Goal: Task Accomplishment & Management: Complete application form

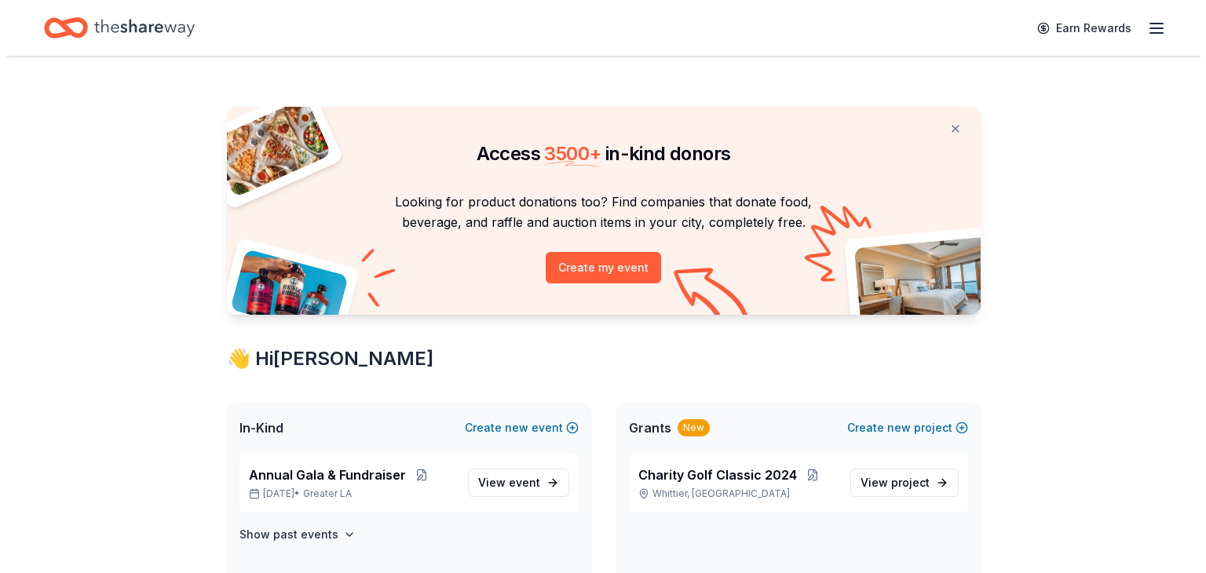
scroll to position [75, 0]
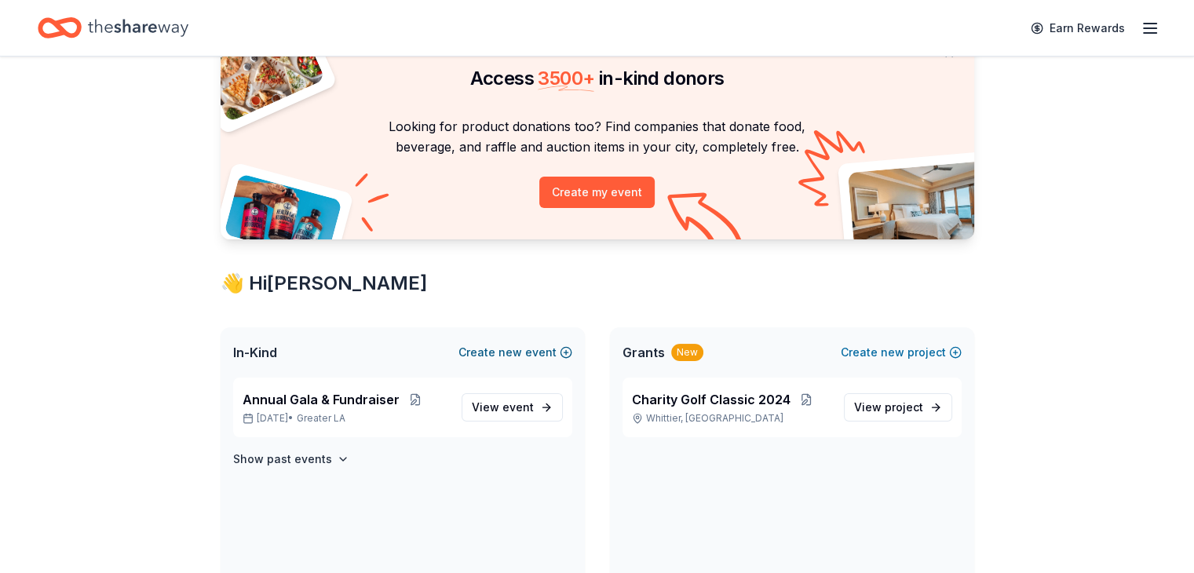
click at [484, 359] on button "Create new event" at bounding box center [516, 352] width 114 height 19
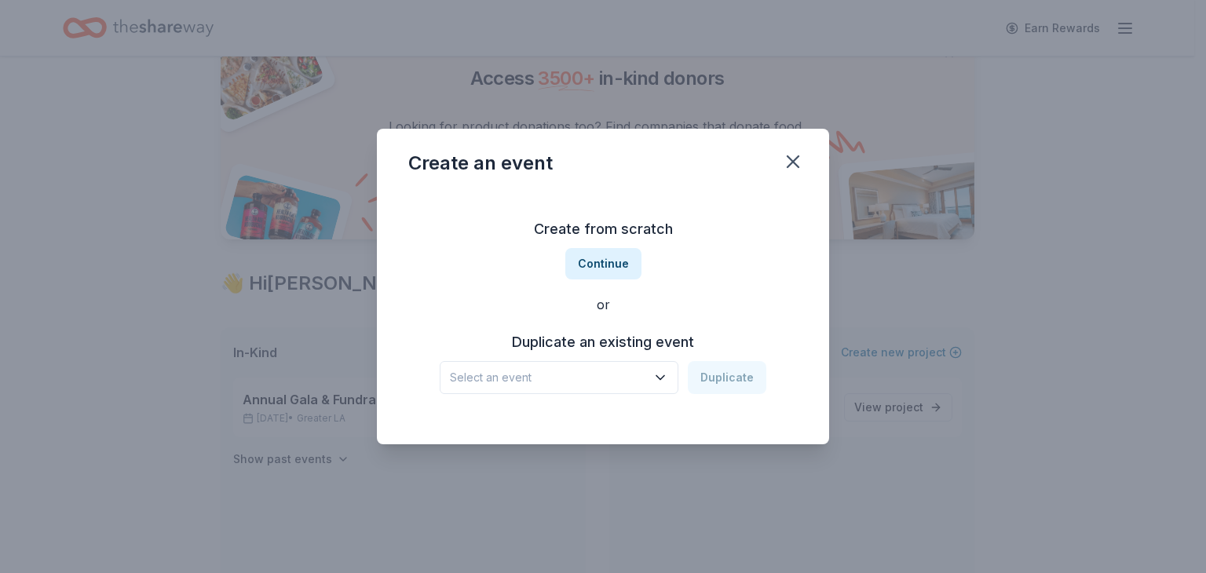
click at [580, 380] on span "Select an event" at bounding box center [548, 377] width 196 height 19
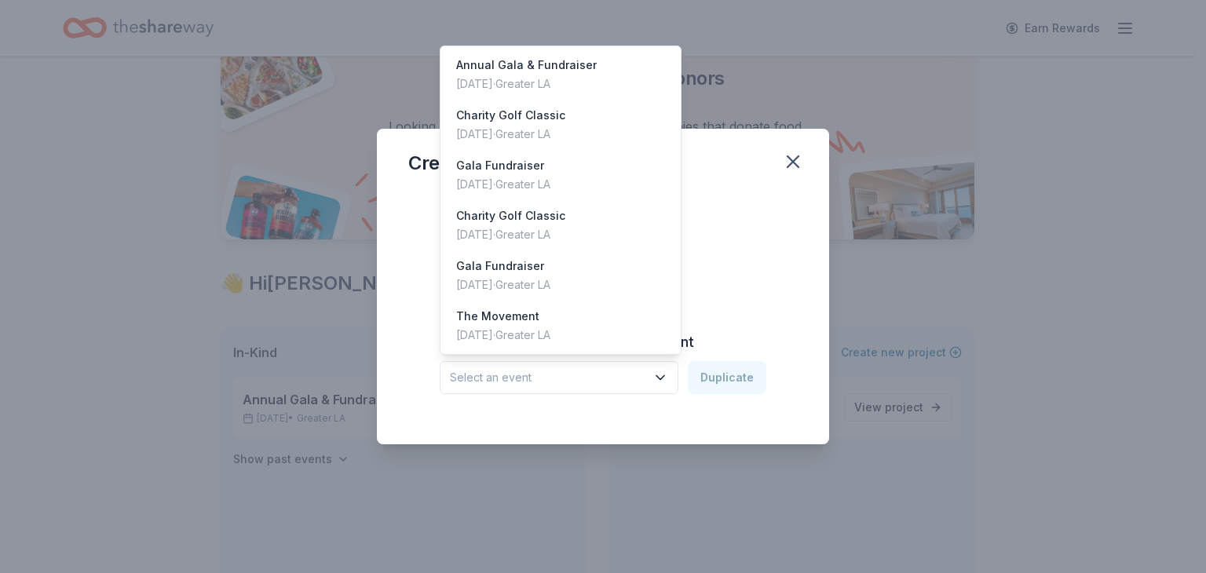
click at [580, 378] on span "Select an event" at bounding box center [548, 377] width 196 height 19
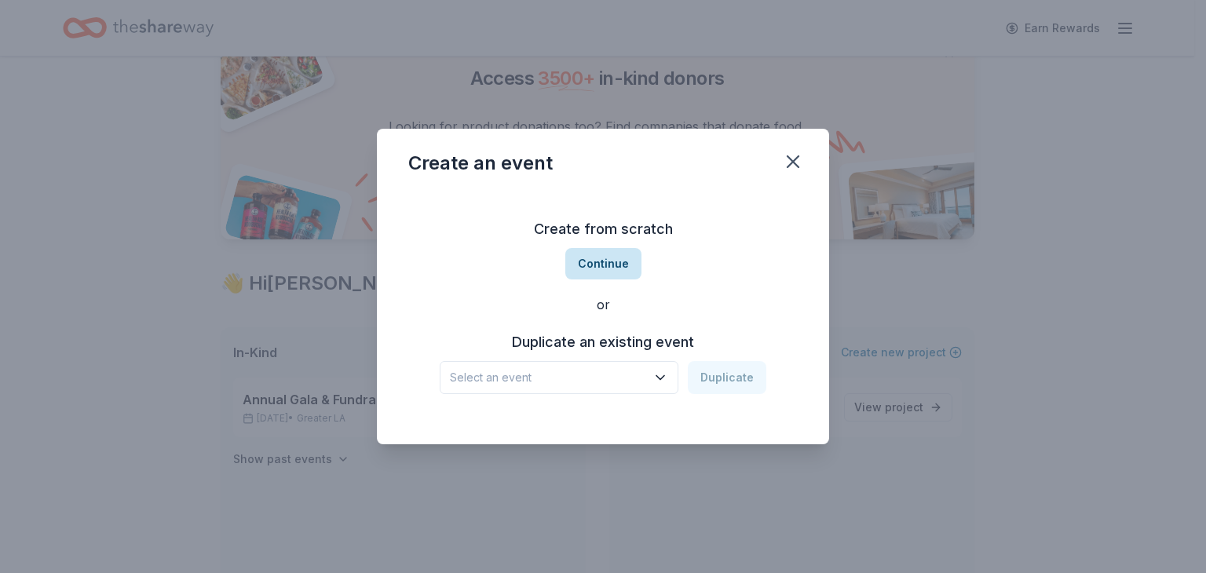
click at [605, 263] on button "Continue" at bounding box center [603, 263] width 76 height 31
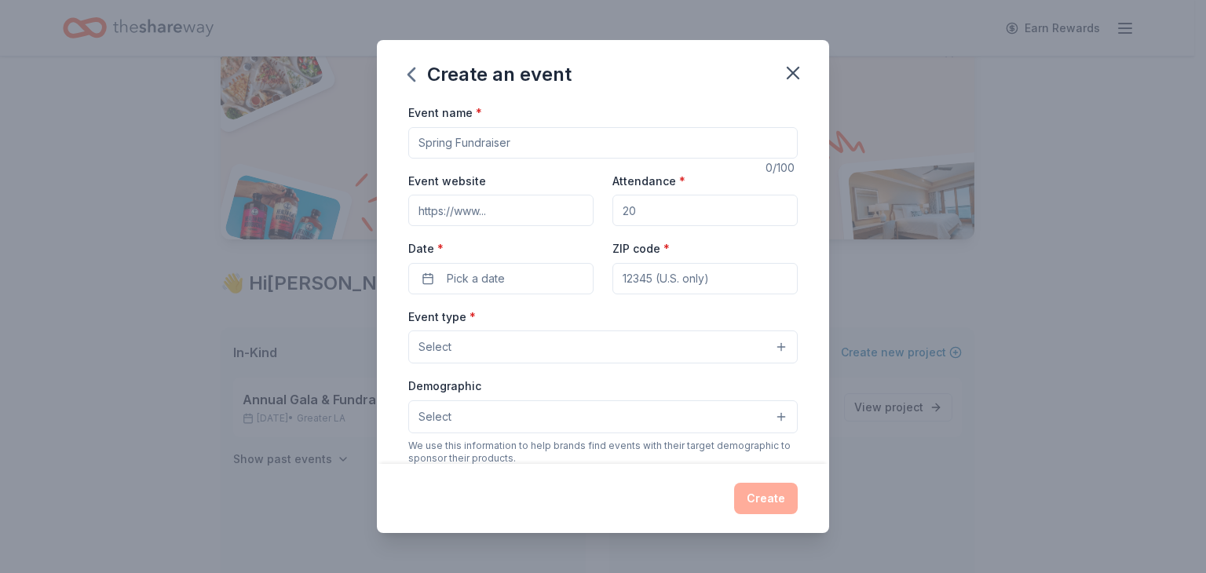
click at [542, 133] on input "Event name *" at bounding box center [602, 142] width 389 height 31
type input "Tea & Crumpet"
click at [489, 209] on input "Event website" at bounding box center [500, 210] width 185 height 31
type input "ncrfoundation.org"
click at [616, 202] on input "Attendance *" at bounding box center [704, 210] width 185 height 31
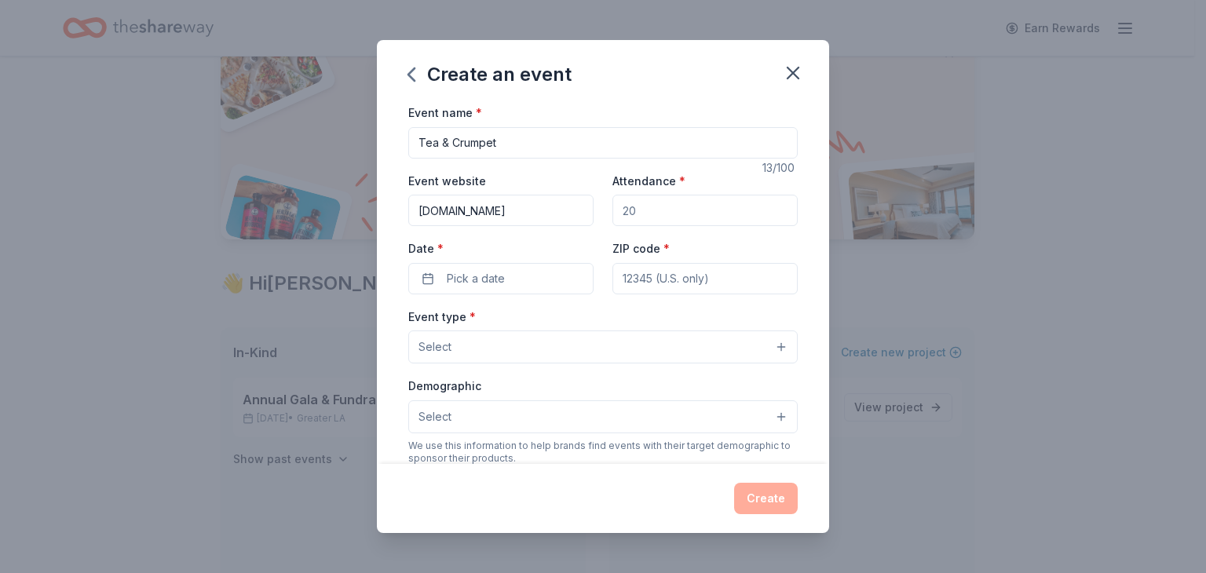
drag, startPoint x: 642, startPoint y: 209, endPoint x: 616, endPoint y: 211, distance: 26.8
click at [616, 211] on input "Attendance *" at bounding box center [704, 210] width 185 height 31
type input "3"
type input "6"
type input "3"
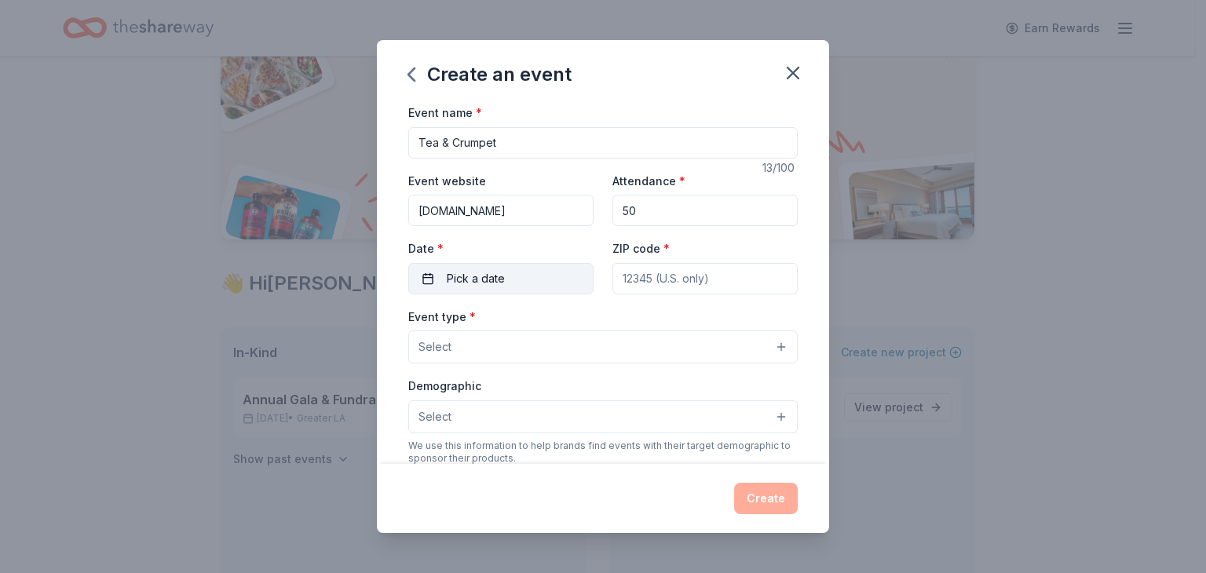
type input "50"
click at [514, 274] on button "Pick a date" at bounding box center [500, 278] width 185 height 31
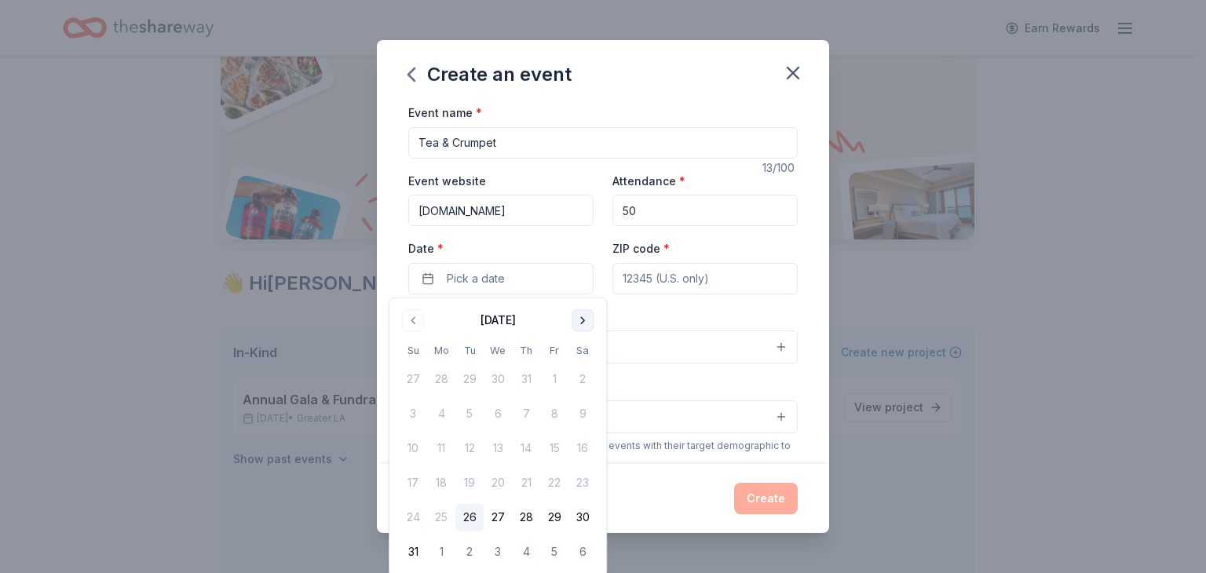
click at [587, 320] on button "Go to next month" at bounding box center [583, 320] width 22 height 22
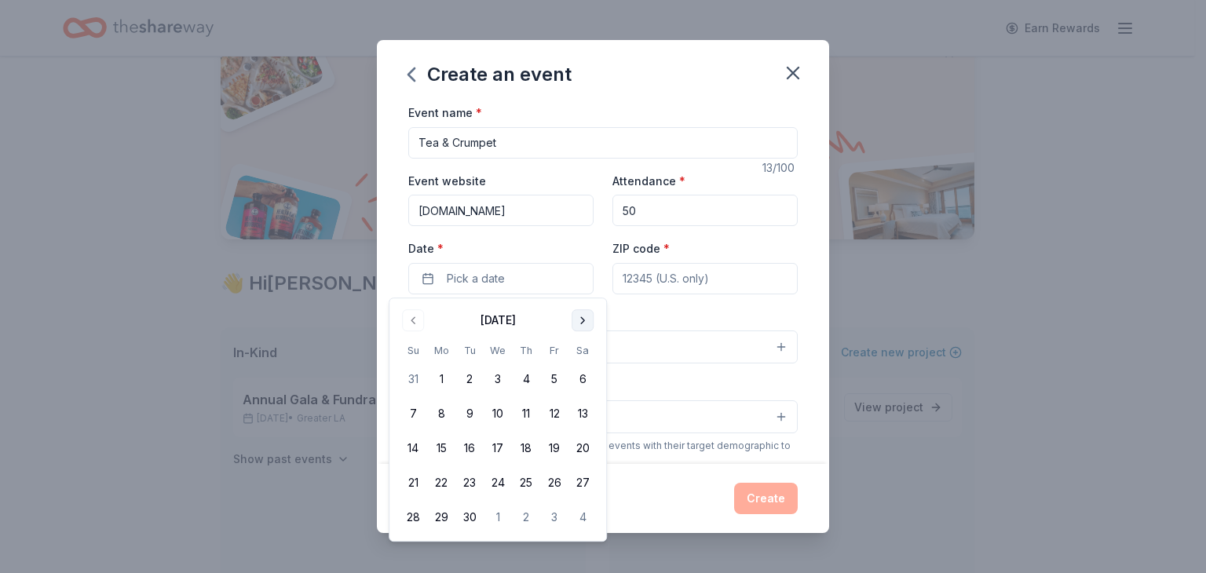
click at [587, 320] on button "Go to next month" at bounding box center [583, 320] width 22 height 22
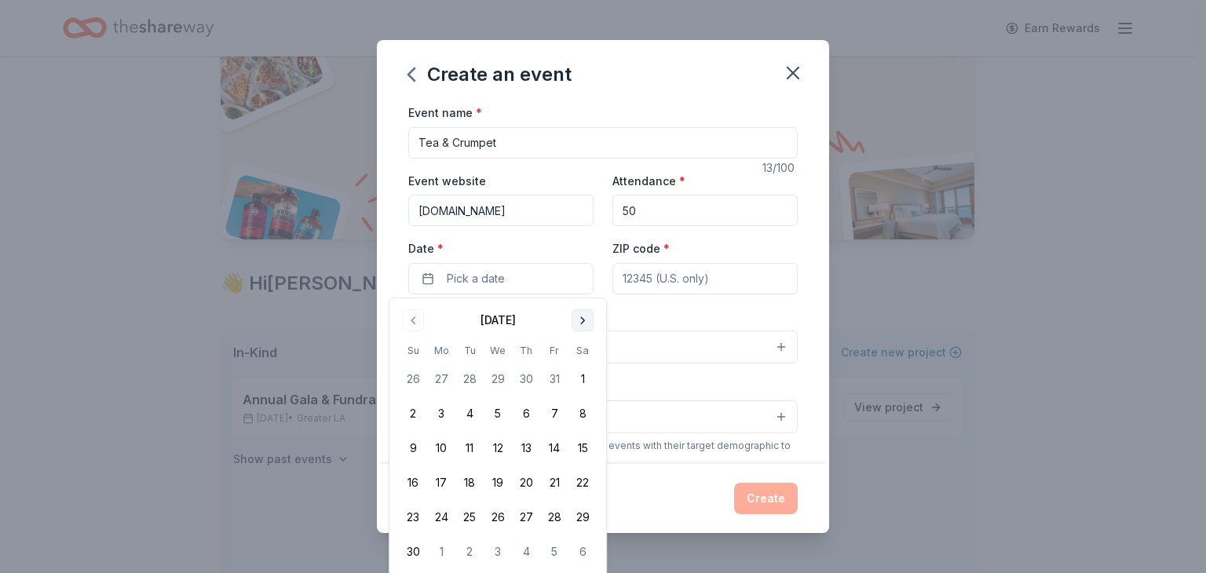
click at [587, 320] on button "Go to next month" at bounding box center [583, 320] width 22 height 22
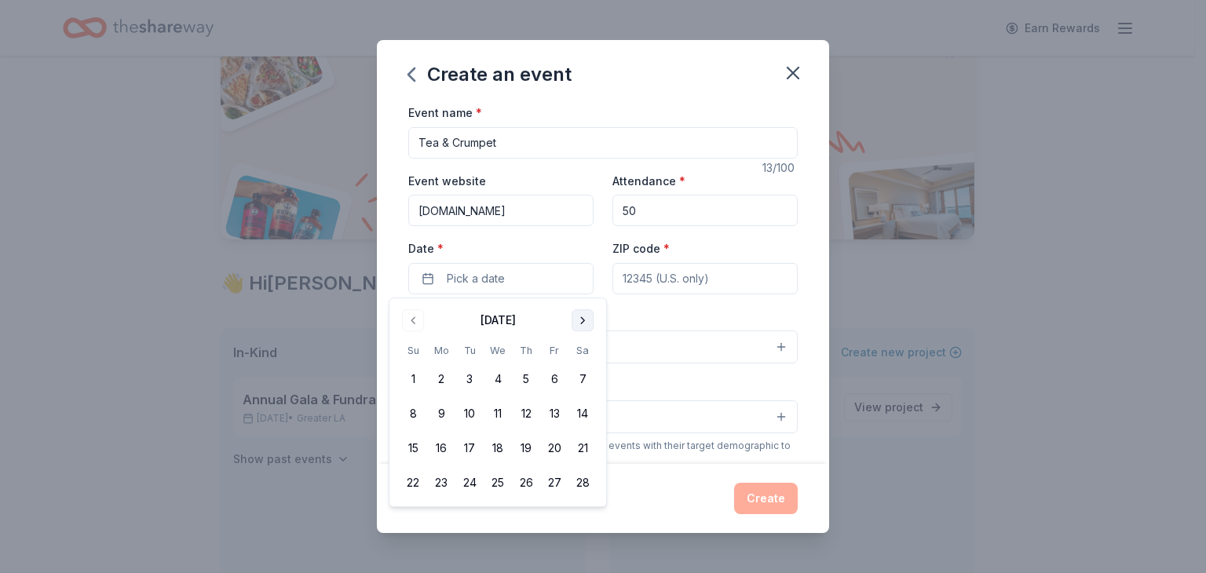
click at [587, 320] on button "Go to next month" at bounding box center [583, 320] width 22 height 22
click at [416, 324] on button "Go to previous month" at bounding box center [413, 320] width 22 height 22
click at [437, 411] on button "9" at bounding box center [441, 414] width 28 height 28
click at [651, 280] on input "ZIP code *" at bounding box center [704, 278] width 185 height 31
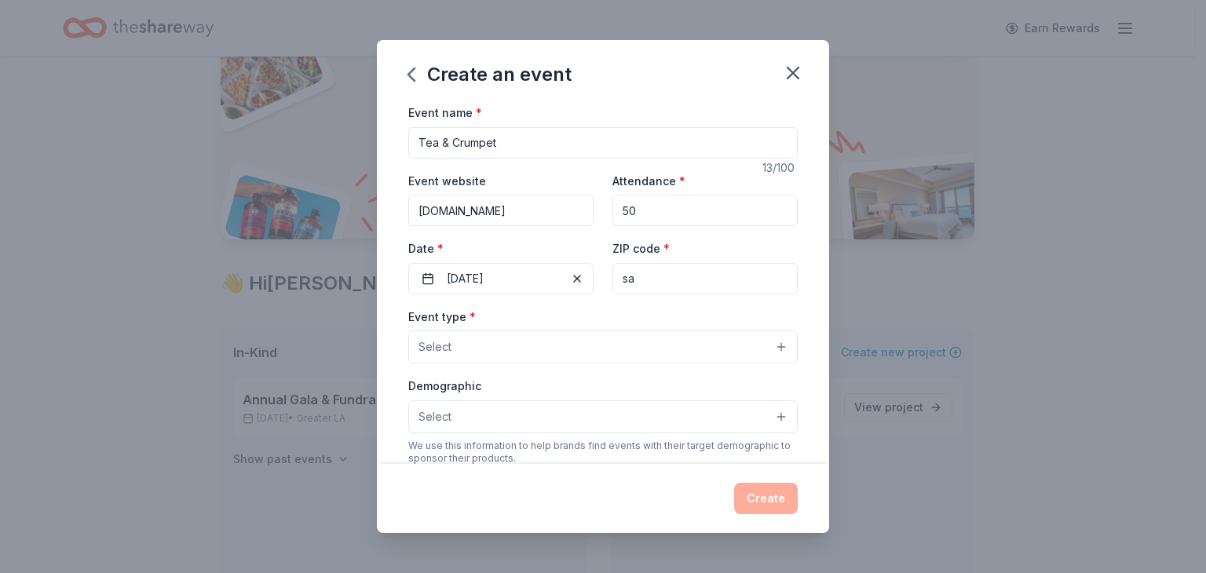
type input "s"
type input "92114"
click at [505, 339] on button "Select" at bounding box center [602, 347] width 389 height 33
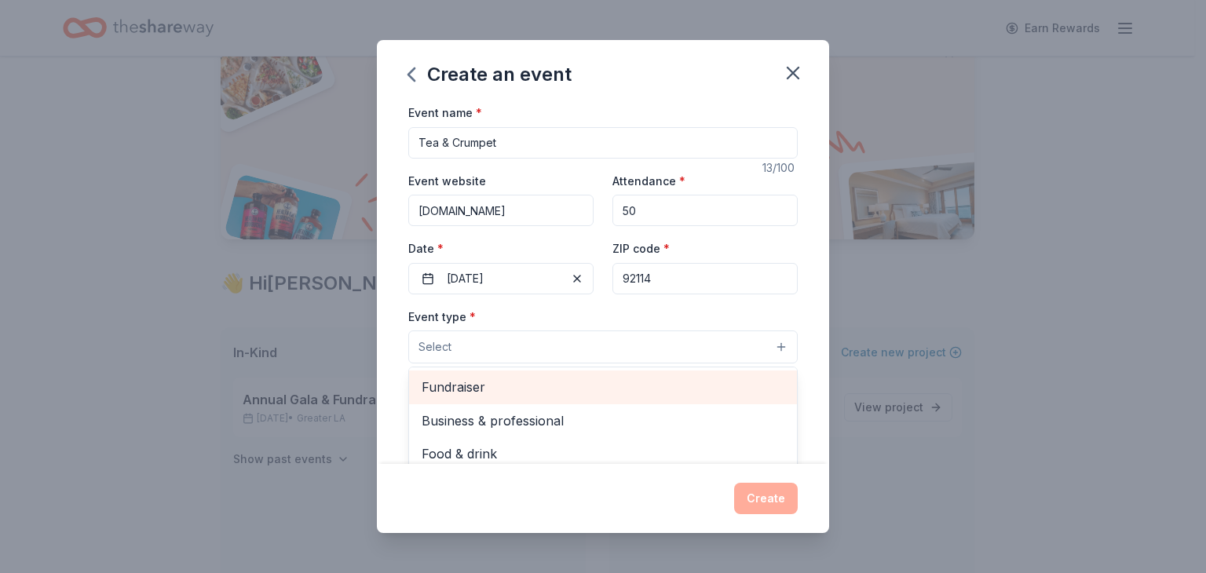
click at [547, 395] on span "Fundraiser" at bounding box center [603, 387] width 363 height 20
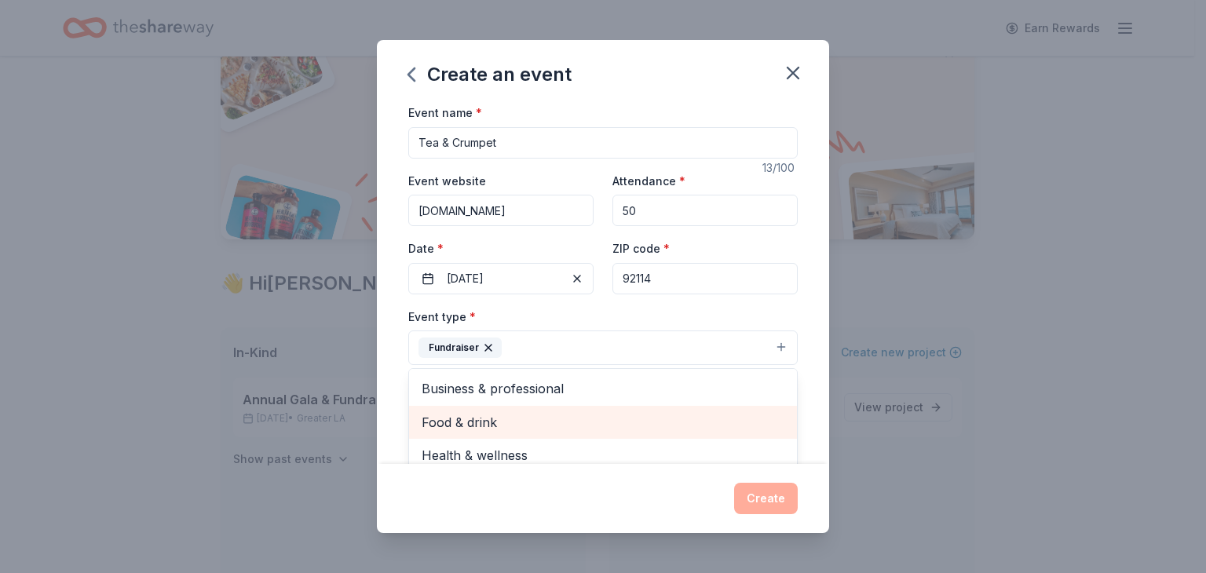
click at [542, 406] on div "Food & drink" at bounding box center [603, 422] width 388 height 33
click at [543, 412] on span "Health & wellness" at bounding box center [603, 422] width 363 height 20
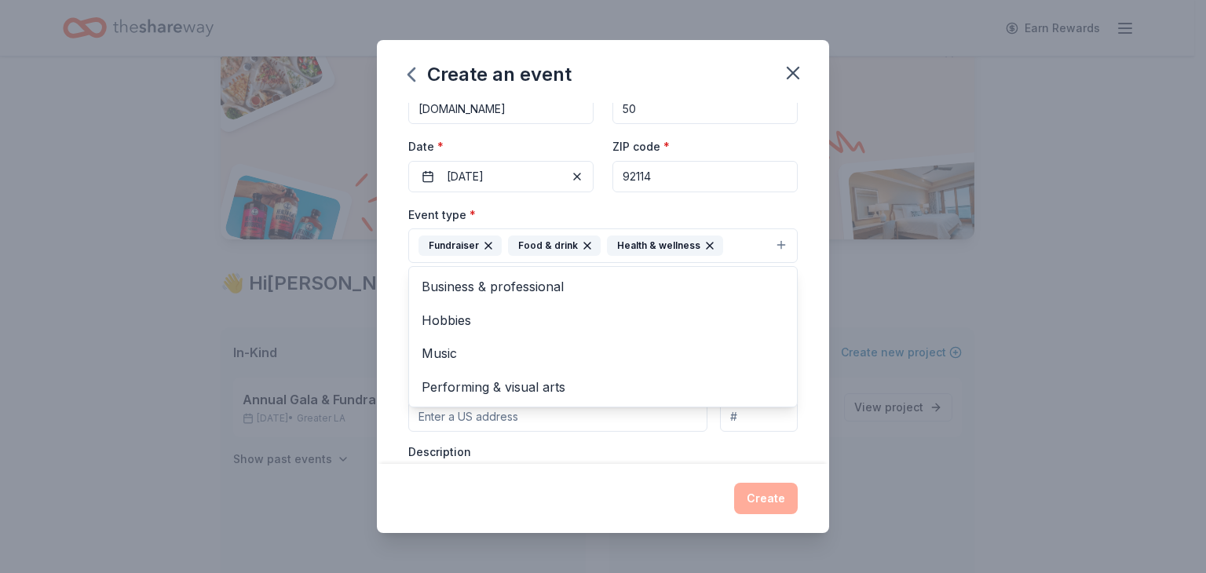
scroll to position [103, 0]
click at [578, 386] on span "Performing & visual arts" at bounding box center [603, 386] width 363 height 20
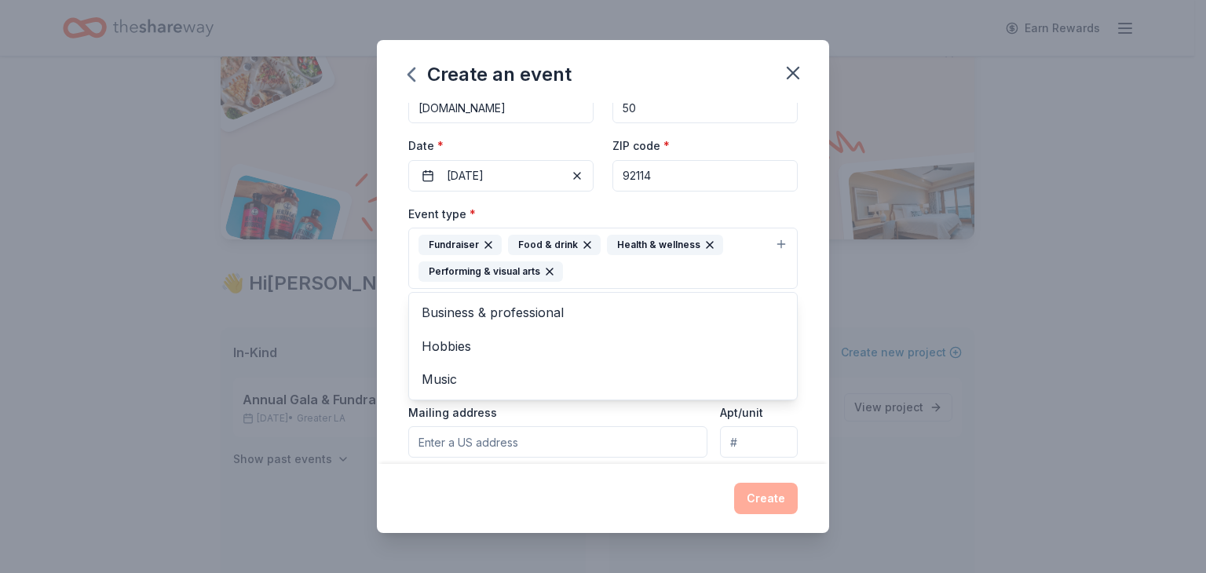
click at [810, 334] on div "Event name * Tea & Crumpet 13 /100 Event website ncrfoundation.org Attendance *…" at bounding box center [603, 283] width 452 height 361
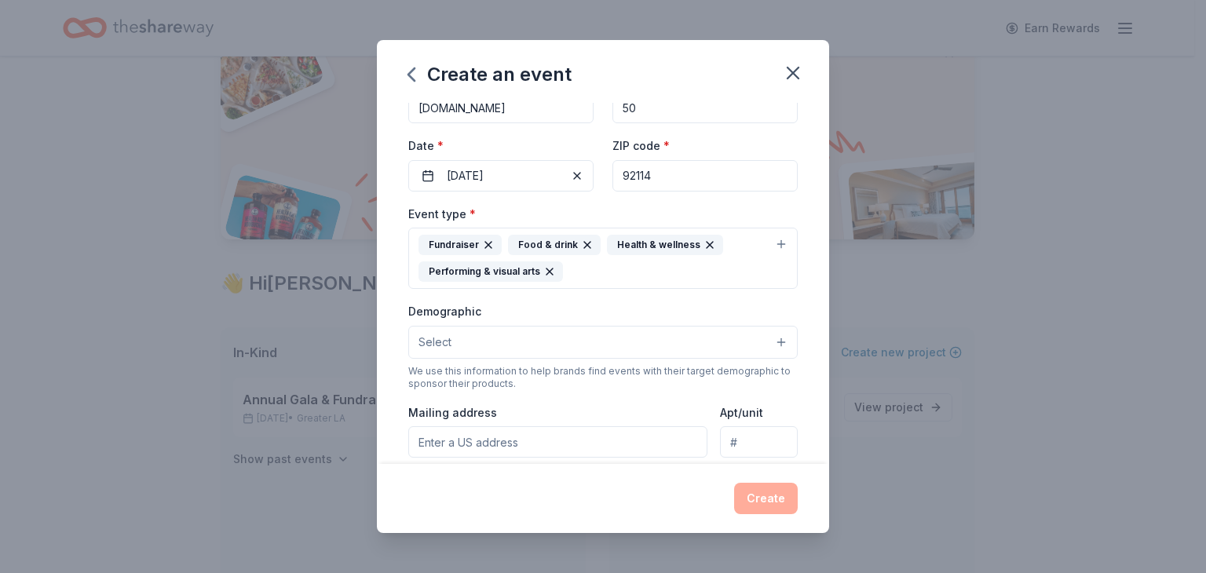
click at [697, 283] on button "Fundraiser Food & drink Health & wellness Performing & visual arts" at bounding box center [602, 258] width 389 height 61
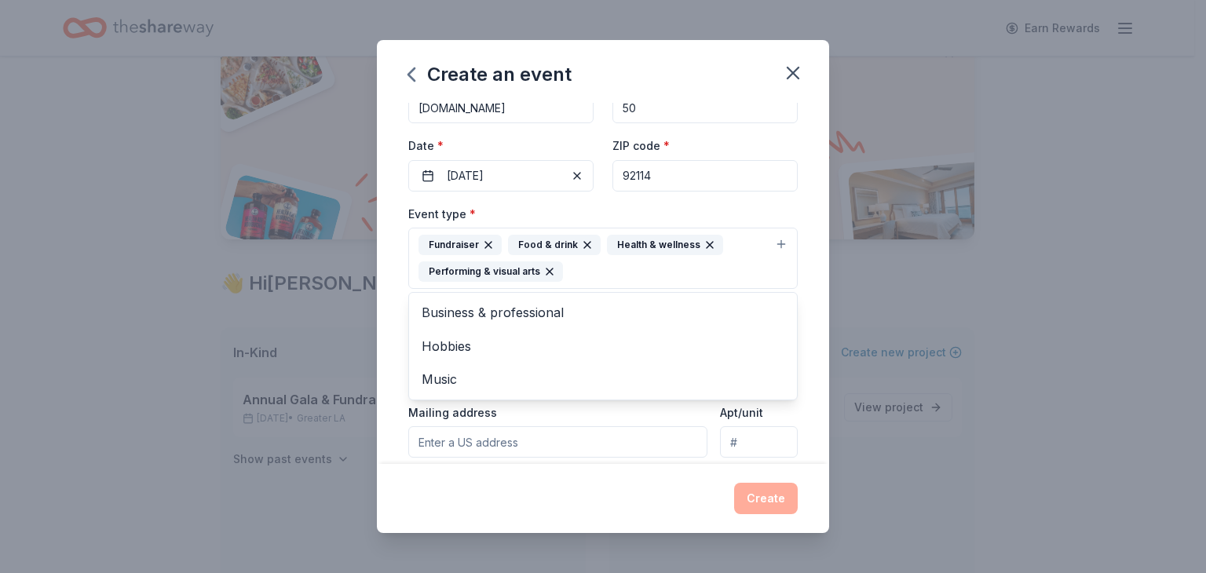
click at [697, 282] on button "Fundraiser Food & drink Health & wellness Performing & visual arts" at bounding box center [602, 258] width 389 height 61
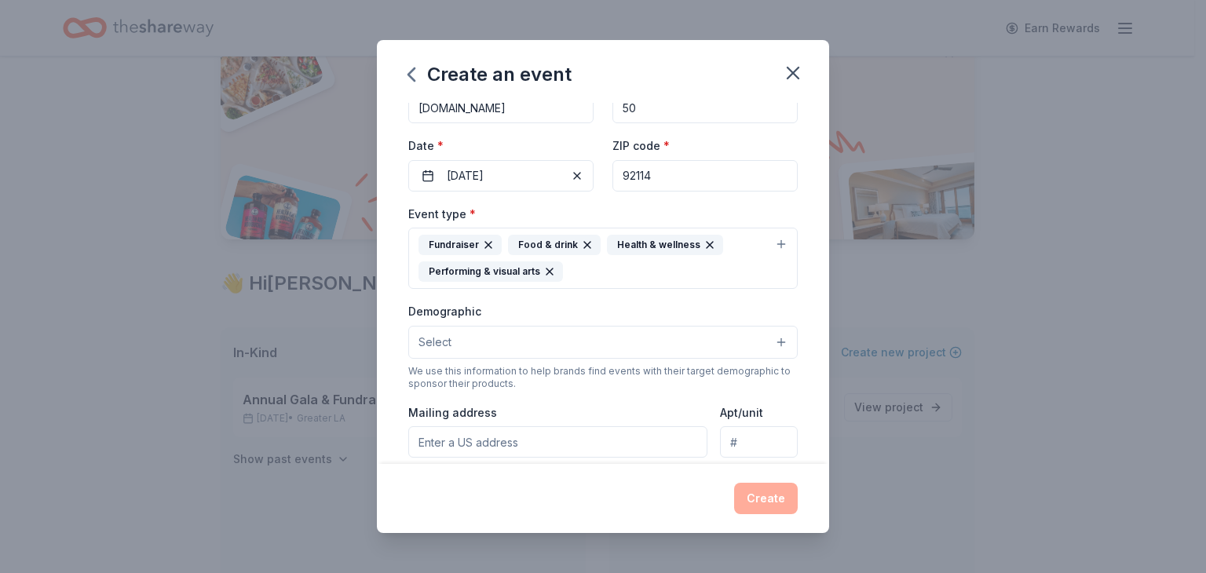
click at [637, 336] on button "Select" at bounding box center [602, 342] width 389 height 33
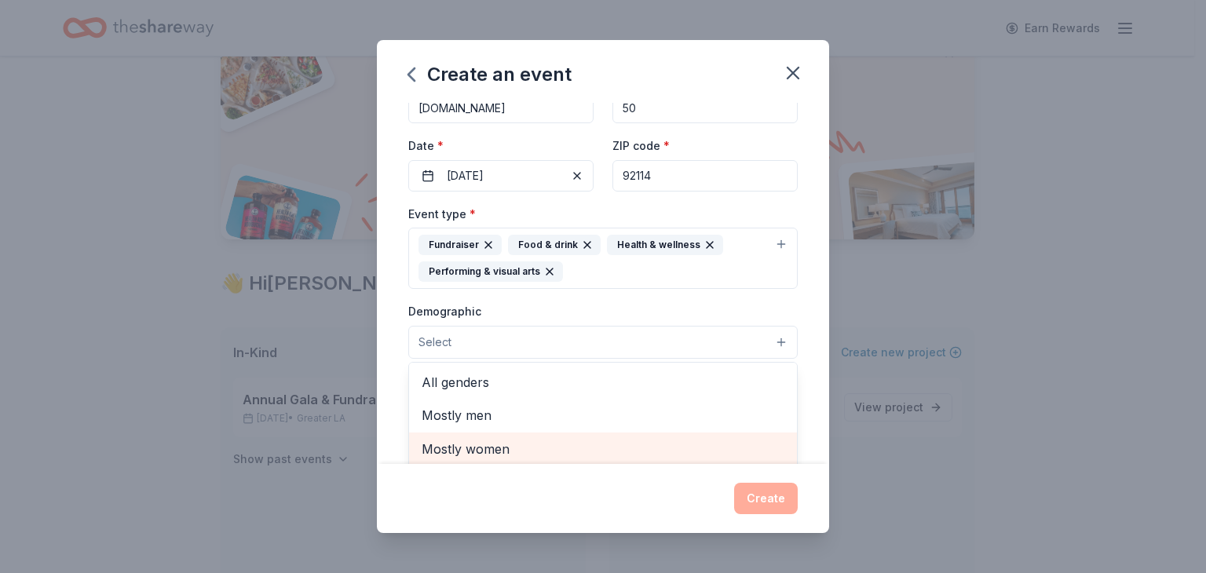
click at [612, 450] on span "Mostly women" at bounding box center [603, 449] width 363 height 20
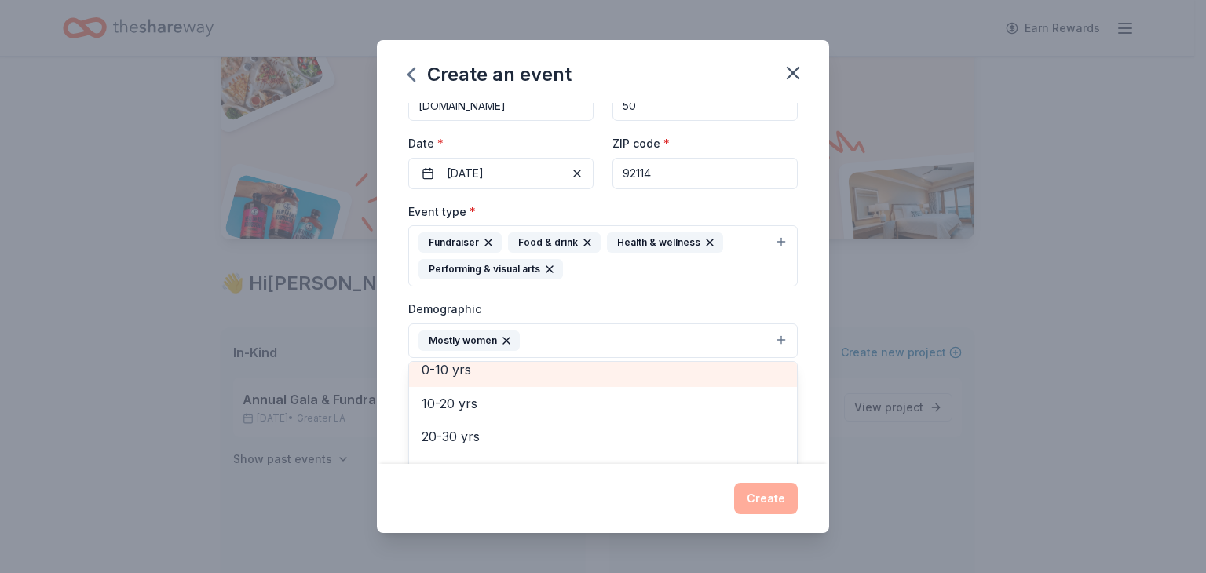
scroll to position [110, 0]
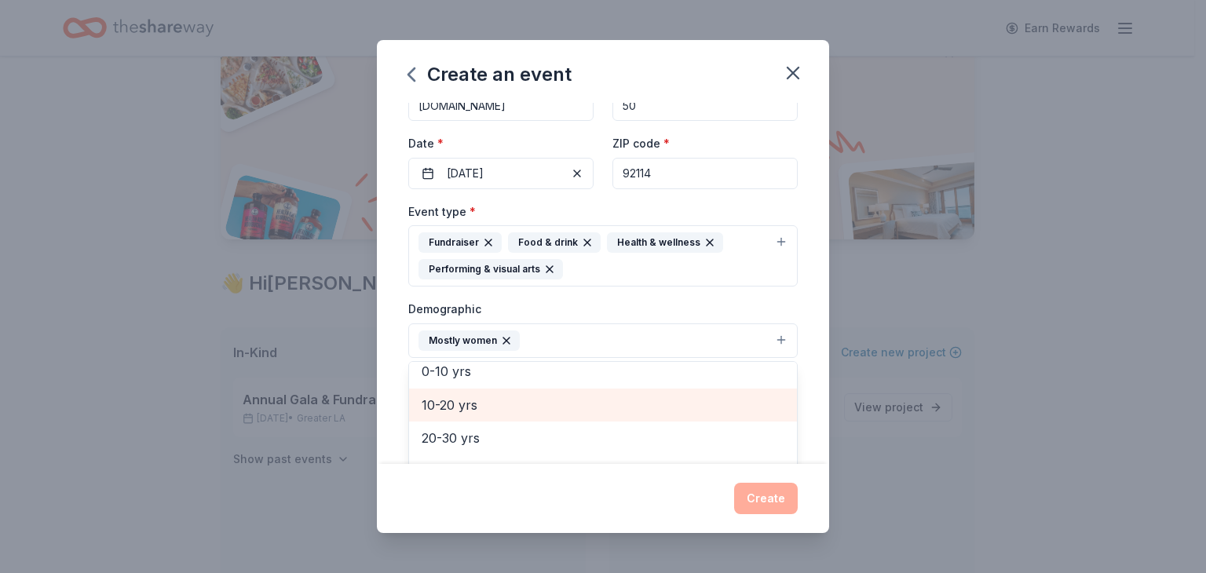
click at [697, 400] on span "10-20 yrs" at bounding box center [603, 405] width 363 height 20
click at [697, 400] on span "20-30 yrs" at bounding box center [603, 405] width 363 height 20
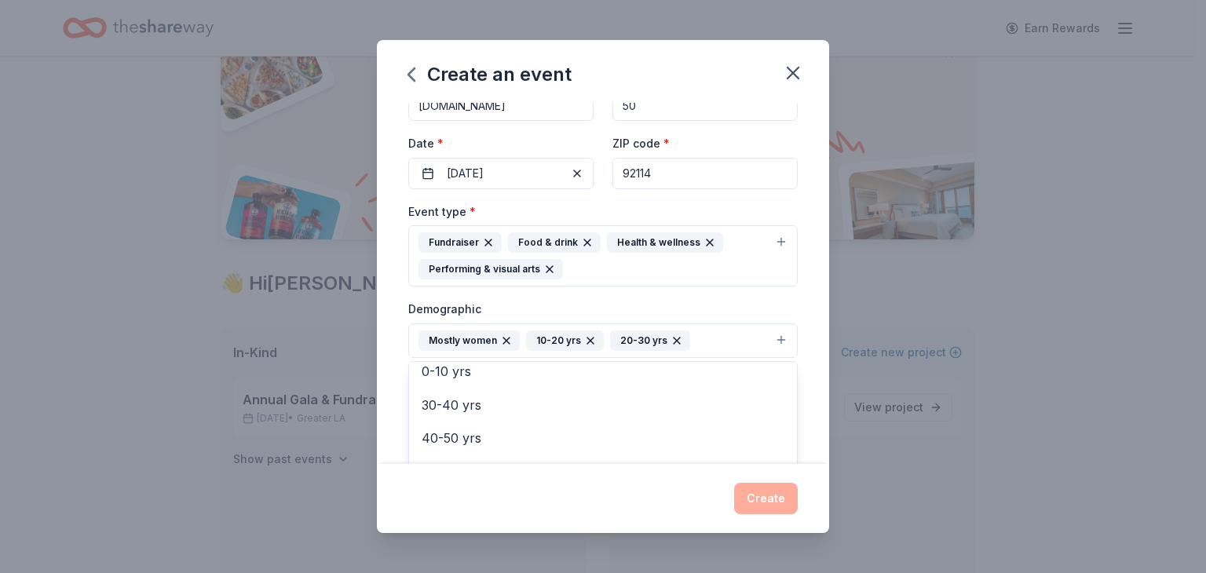
scroll to position [418, 0]
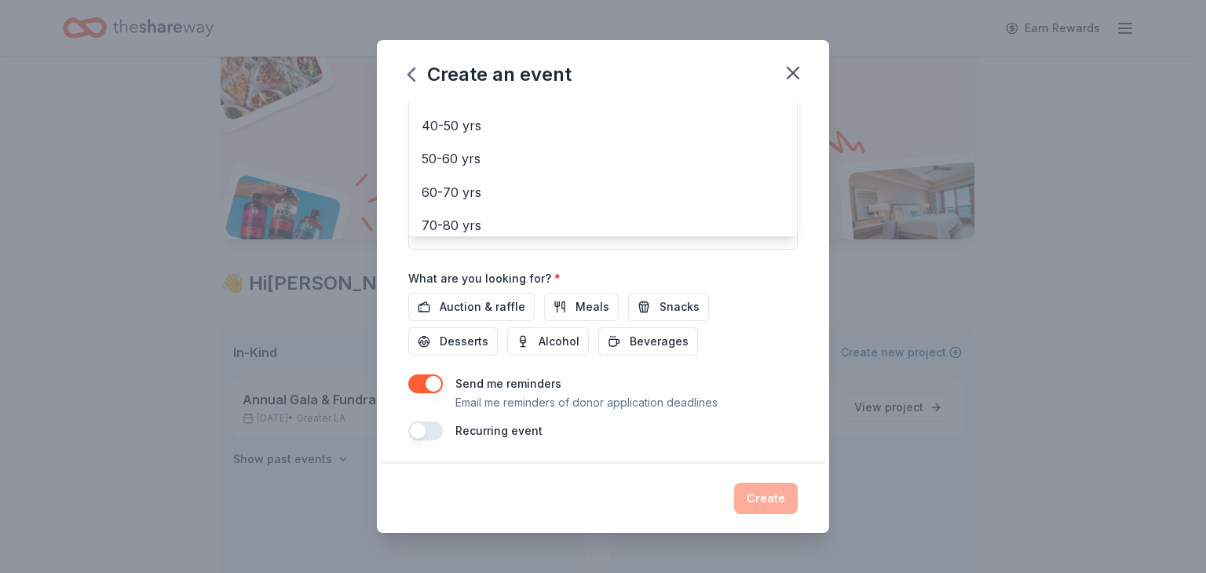
click at [804, 301] on div "Event name * Tea & Crumpet 13 /100 Event website ncrfoundation.org Attendance *…" at bounding box center [603, 283] width 452 height 361
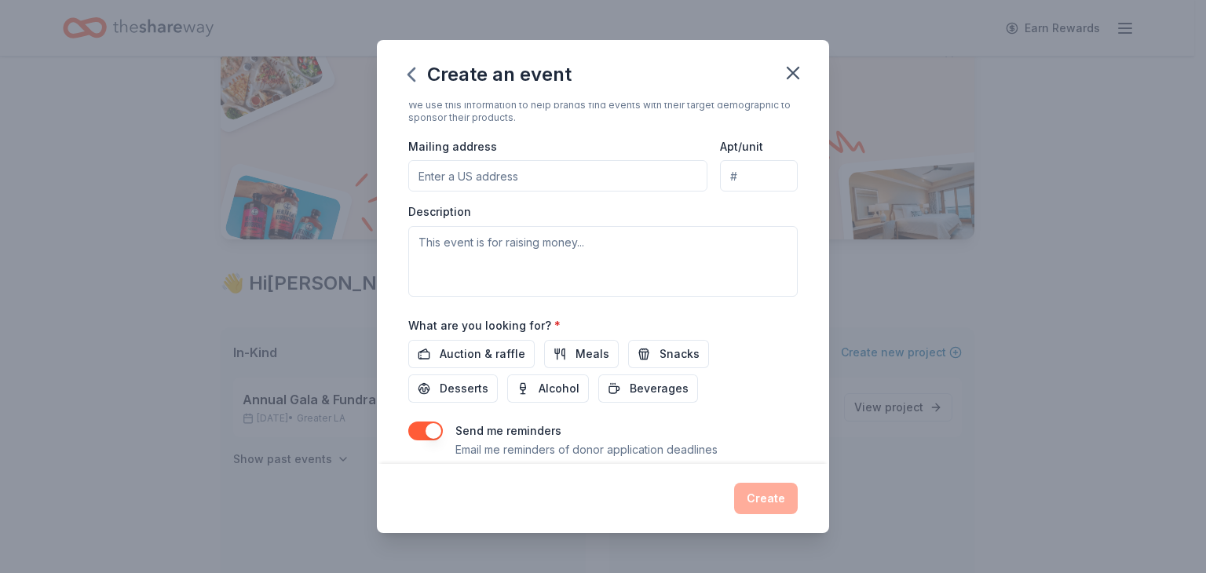
scroll to position [371, 0]
click at [576, 354] on span "Meals" at bounding box center [593, 353] width 34 height 19
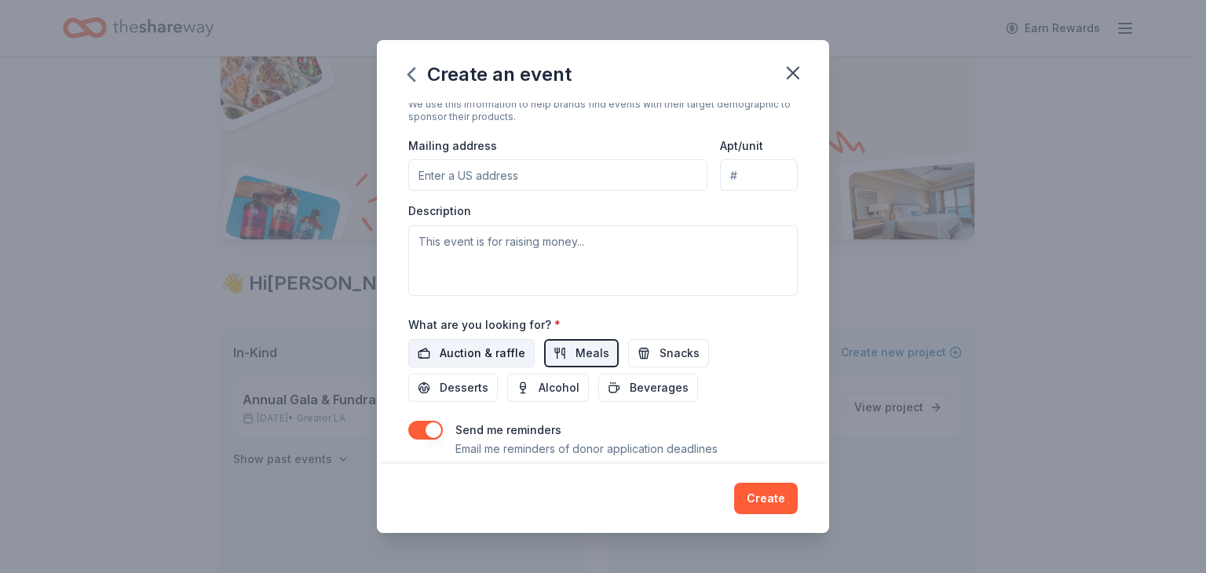
click at [485, 345] on span "Auction & raffle" at bounding box center [483, 353] width 86 height 19
click at [670, 350] on span "Snacks" at bounding box center [680, 353] width 40 height 19
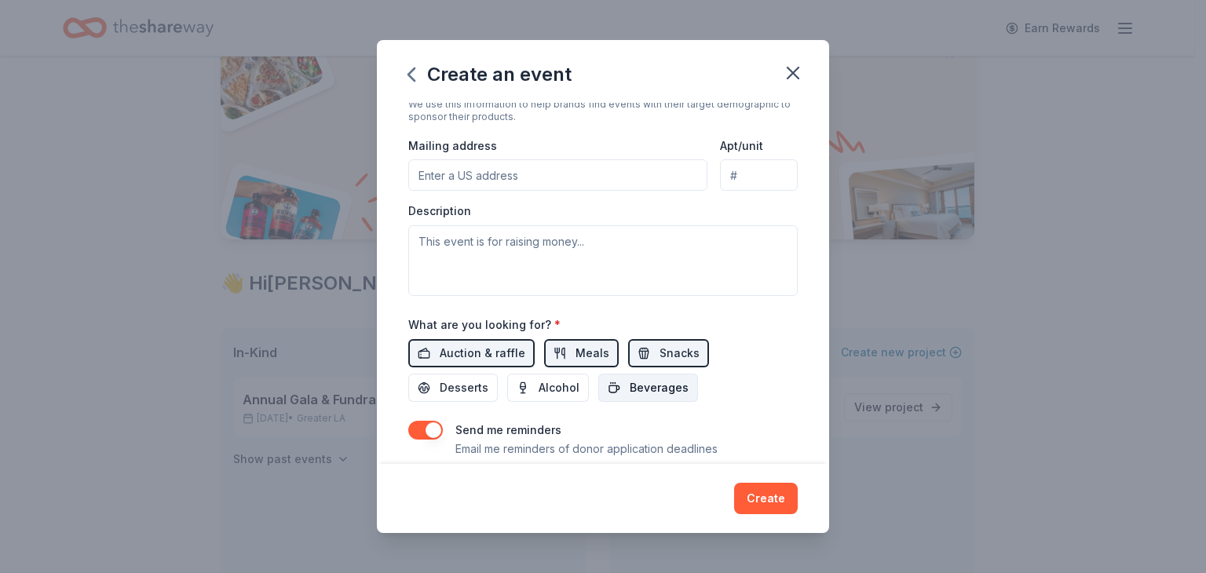
click at [656, 378] on span "Beverages" at bounding box center [659, 387] width 59 height 19
click at [463, 386] on span "Desserts" at bounding box center [464, 387] width 49 height 19
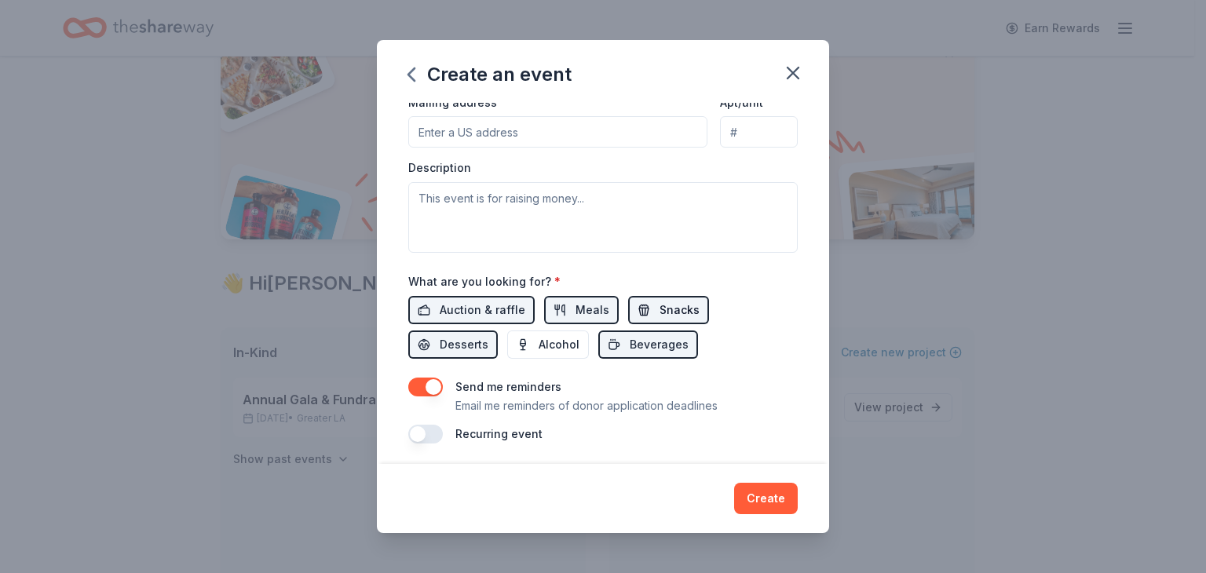
scroll to position [418, 0]
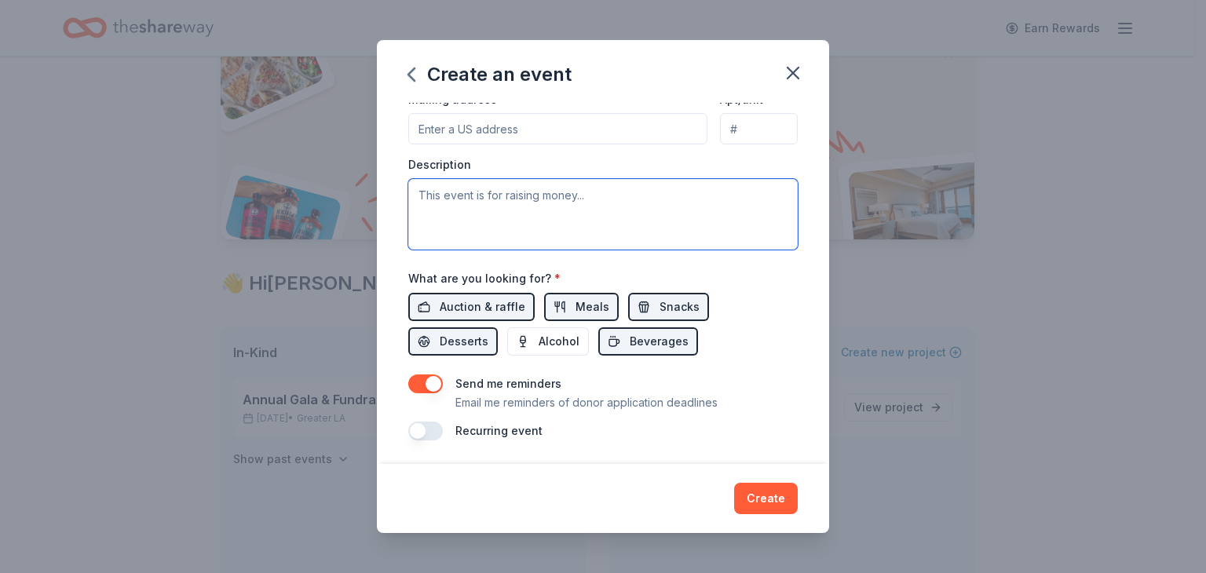
click at [486, 203] on textarea at bounding box center [602, 214] width 389 height 71
paste textarea "The objective of our Tea & Crumpets event is to empower young women to exhibit …"
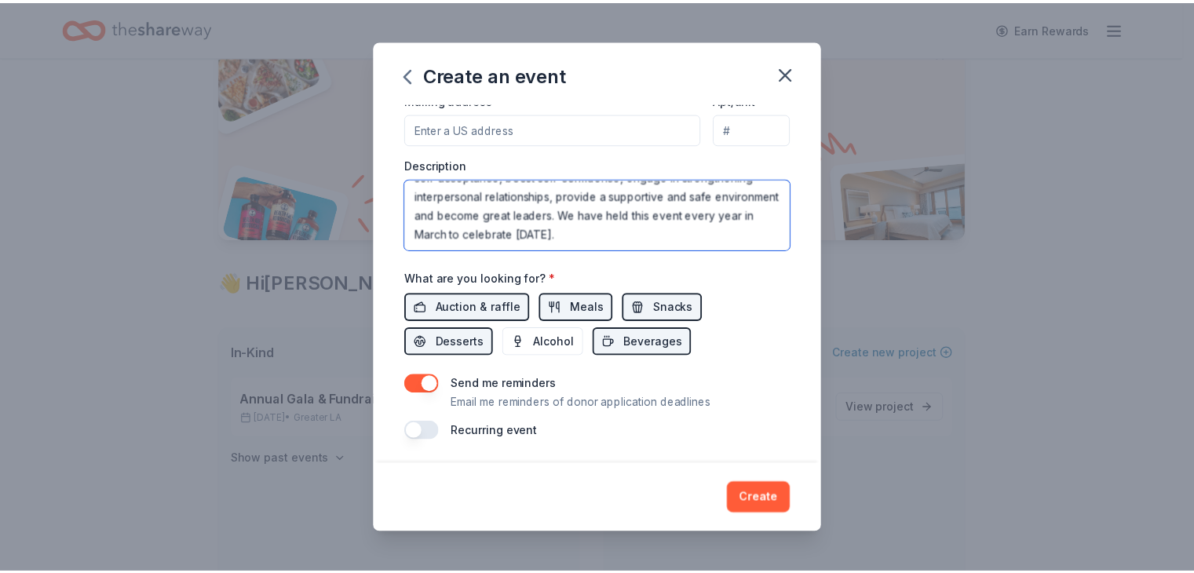
scroll to position [75, 0]
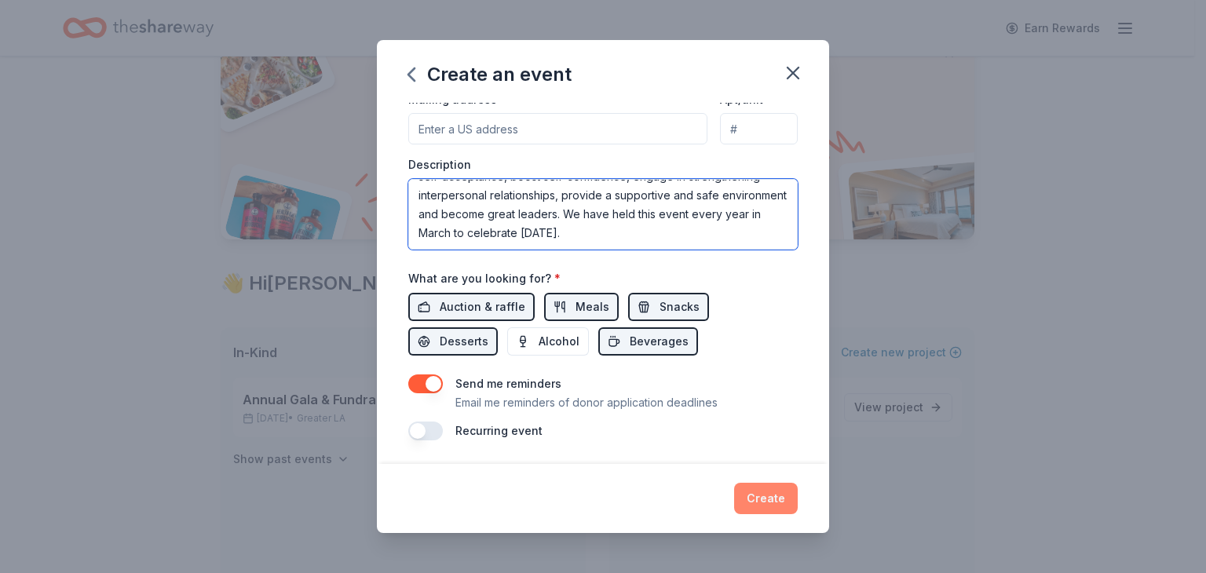
type textarea "The objective of our Tea & Crumpets event is to empower young women to exhibit …"
click at [767, 494] on button "Create" at bounding box center [766, 498] width 64 height 31
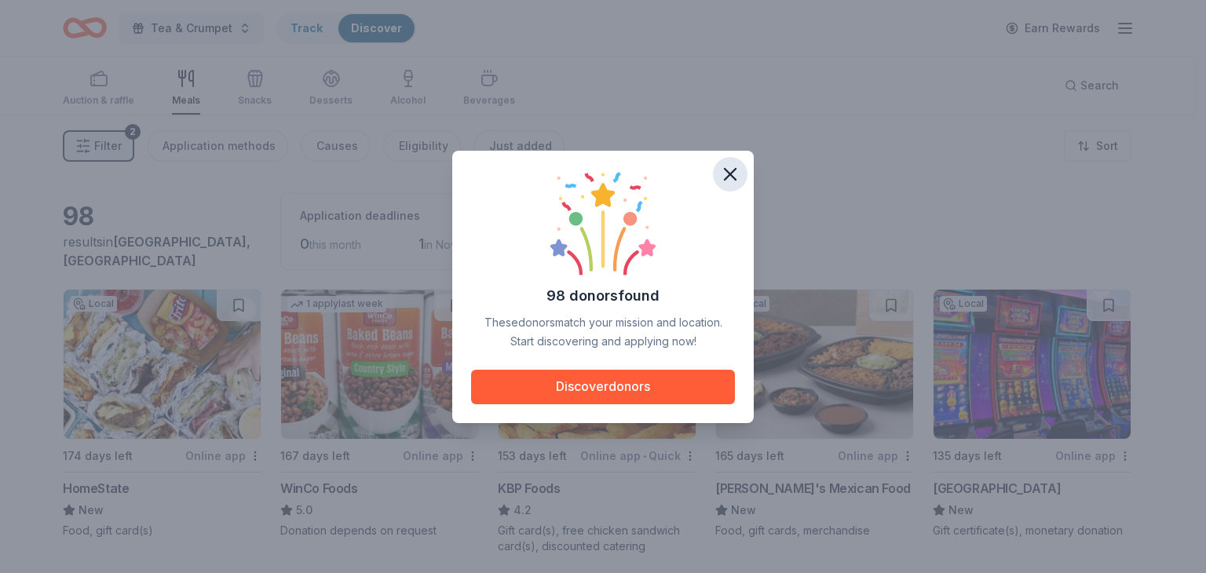
click at [732, 173] on icon "button" at bounding box center [730, 174] width 22 height 22
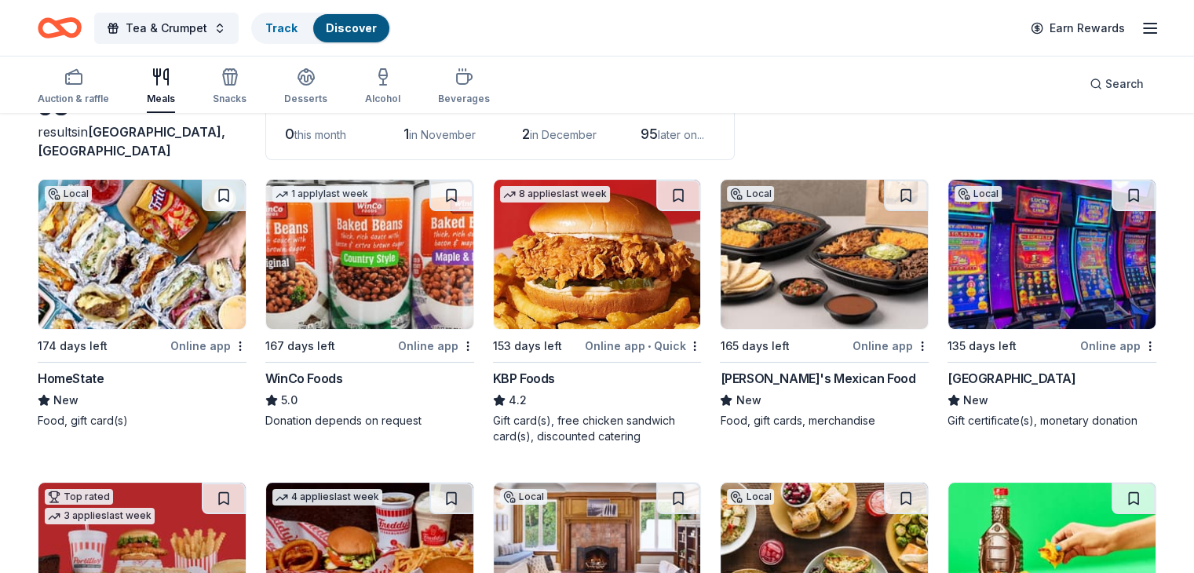
scroll to position [113, 0]
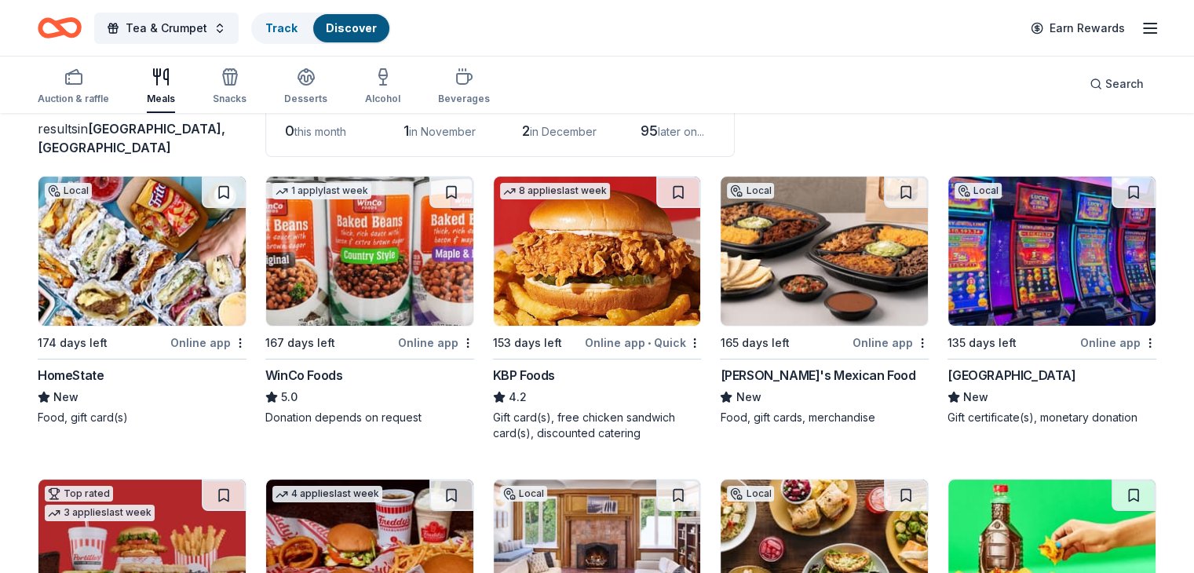
click at [821, 278] on img at bounding box center [824, 251] width 207 height 149
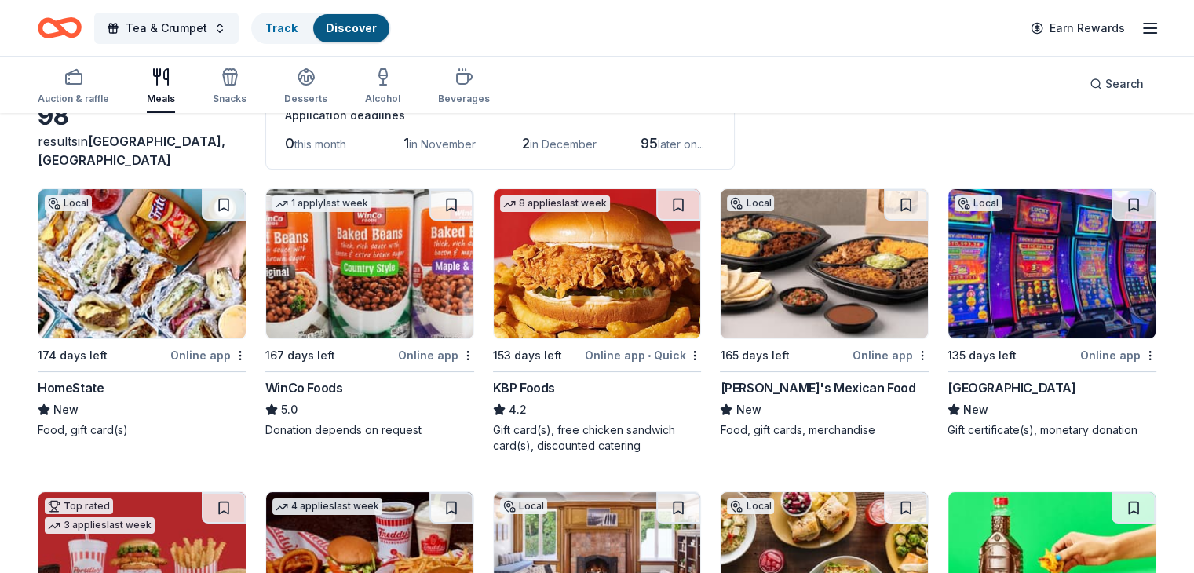
scroll to position [102, 0]
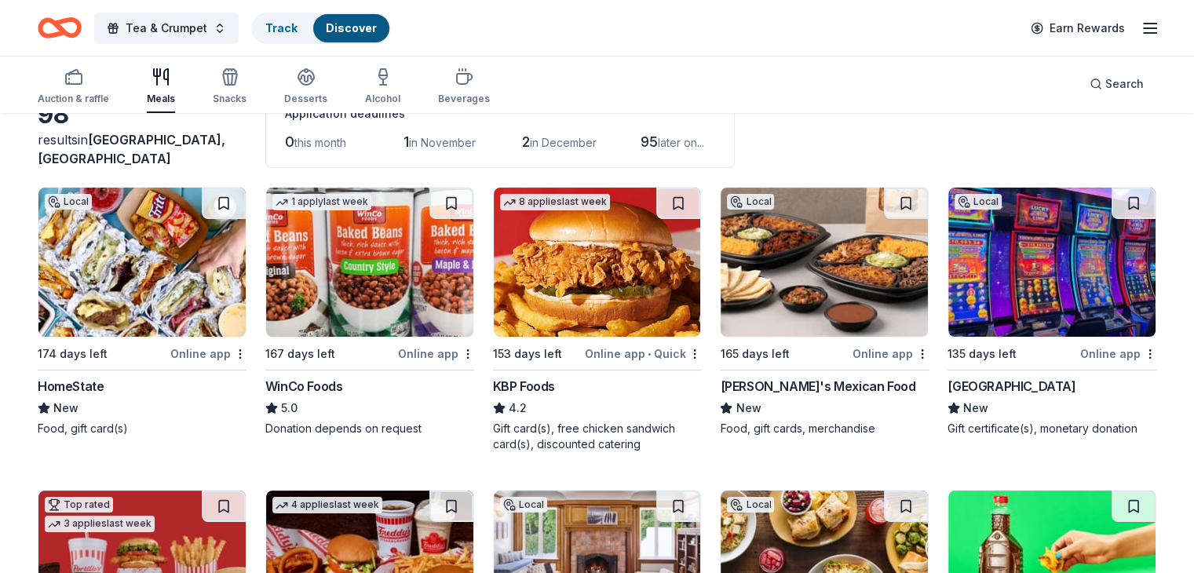
click at [102, 265] on img at bounding box center [141, 262] width 207 height 149
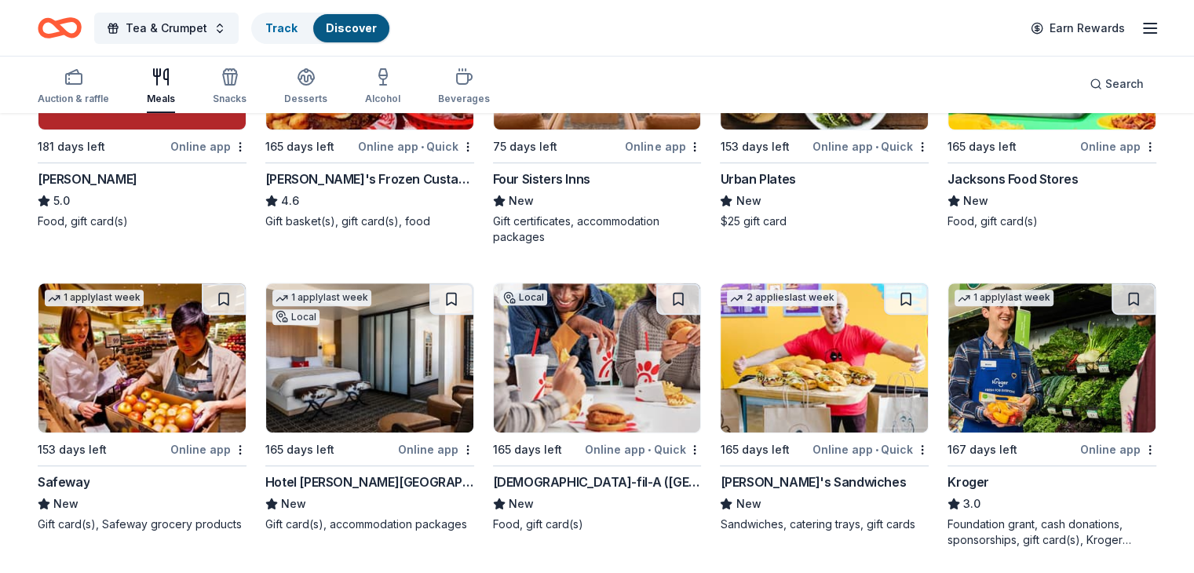
scroll to position [691, 0]
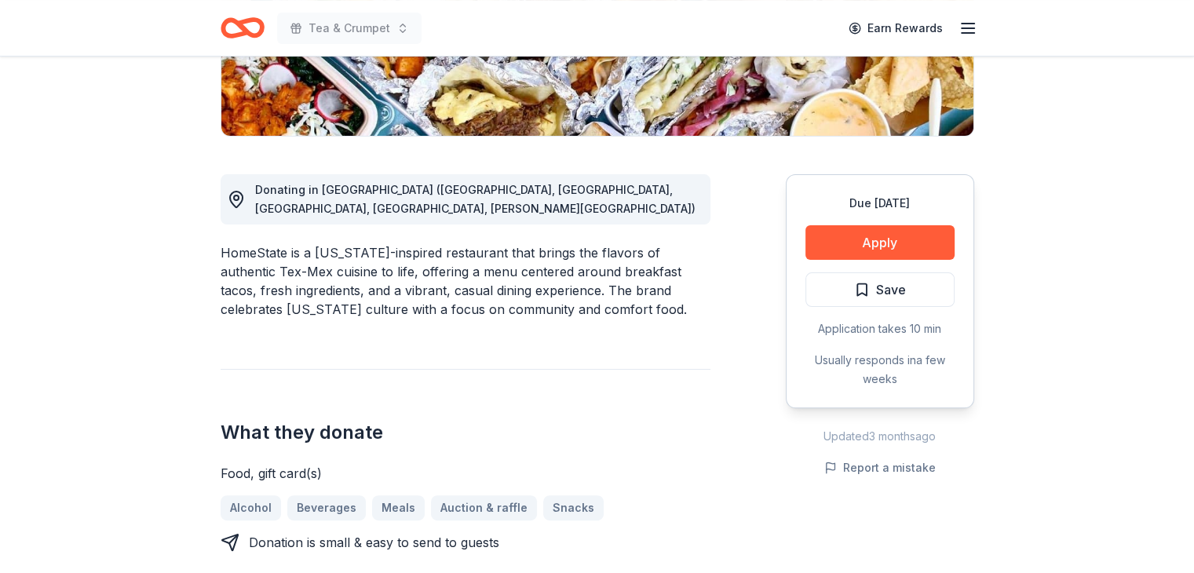
scroll to position [339, 0]
